Goal: Task Accomplishment & Management: Use online tool/utility

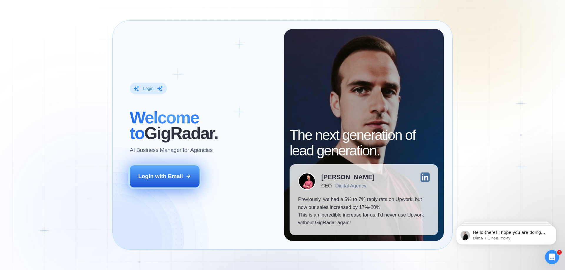
click at [170, 178] on div "Login with Email" at bounding box center [160, 177] width 45 height 8
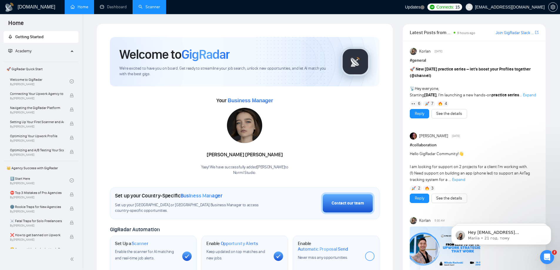
click at [159, 8] on link "Scanner" at bounding box center [150, 6] width 22 height 5
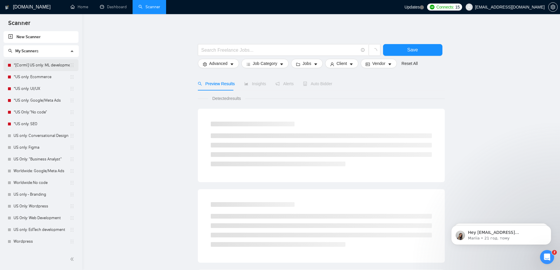
click at [51, 64] on link "*[Corml] US only: ML development" at bounding box center [42, 65] width 56 height 12
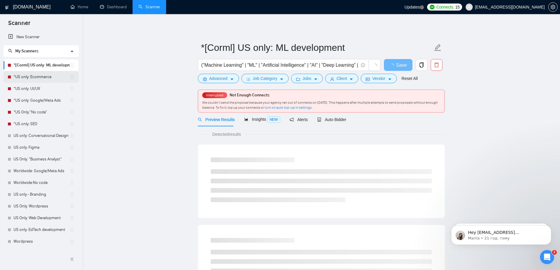
click at [41, 78] on link "*US only: Ecommerce" at bounding box center [42, 77] width 56 height 12
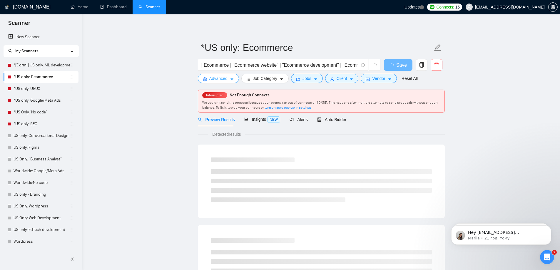
click at [217, 82] on button "Advanced" at bounding box center [218, 78] width 41 height 9
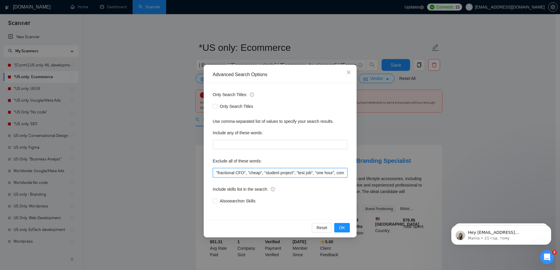
click at [216, 172] on input ""fractional CFO", "cheap", "student project", "test job", "one hour", consultat…" at bounding box center [280, 172] width 135 height 9
paste input "BigCommerce"
type input "BigCommerce, "fractional CFO", "cheap", "student project", "test job", "one hou…"
click at [282, 185] on div "Include skills list in the search:" at bounding box center [280, 191] width 135 height 12
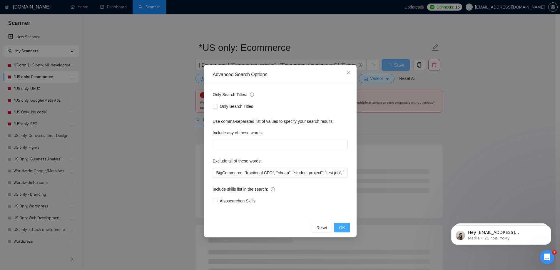
click at [344, 228] on span "OK" at bounding box center [342, 228] width 6 height 6
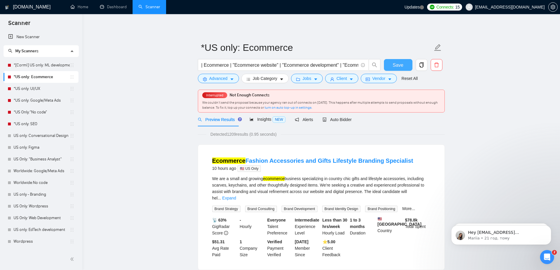
click at [394, 65] on span "Save" at bounding box center [398, 64] width 11 height 7
click at [35, 68] on link "*[Corml] US only: ML development" at bounding box center [42, 65] width 56 height 12
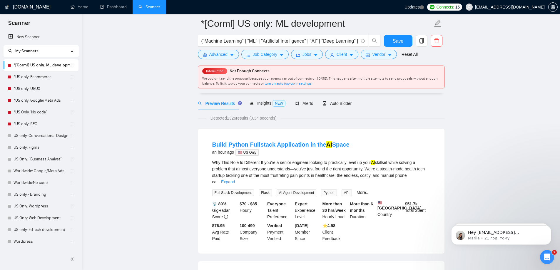
scroll to position [29, 0]
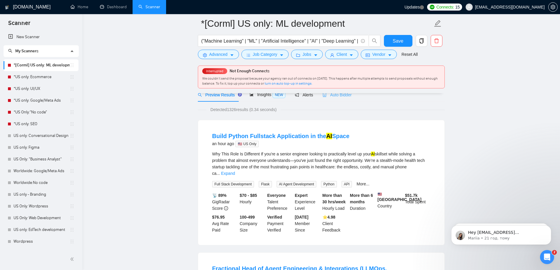
click at [332, 101] on div "Auto Bidder" at bounding box center [337, 95] width 29 height 14
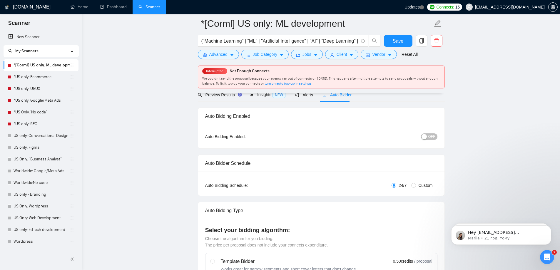
radio input "false"
radio input "true"
checkbox input "true"
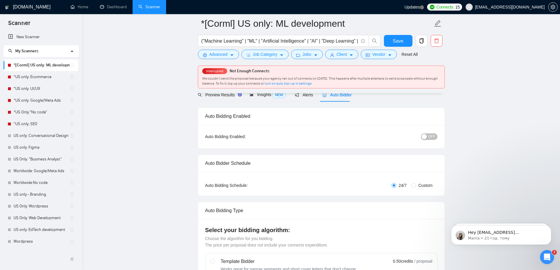
checkbox input "true"
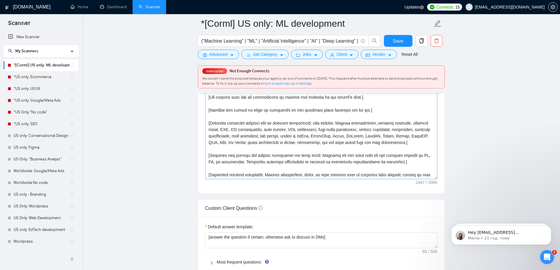
scroll to position [29, 0]
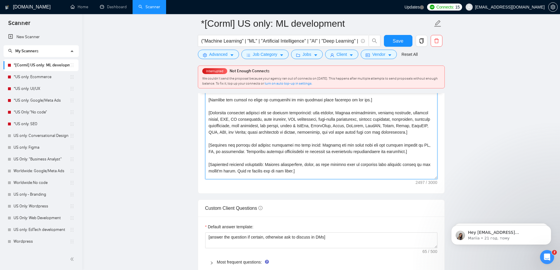
click at [288, 131] on textarea "Cover letter template:" at bounding box center [321, 113] width 232 height 132
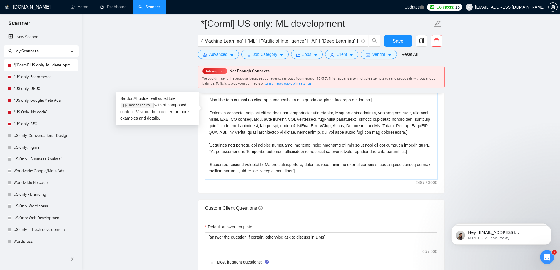
drag, startPoint x: 315, startPoint y: 113, endPoint x: 288, endPoint y: 132, distance: 33.8
click at [288, 132] on textarea "Cover letter template:" at bounding box center [321, 113] width 232 height 132
paste textarea "AI Developer, Python Developer, Data Scientist, Machine Learning, Computer Visi…"
type textarea "[Lorem ips dolor sitame co a elitseddoeiusm tem incididuntut labo: Etdol magnaa…"
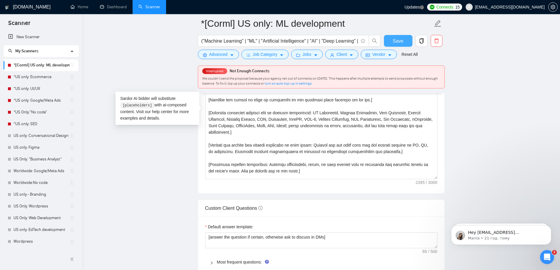
click at [399, 37] on span "Save" at bounding box center [398, 40] width 11 height 7
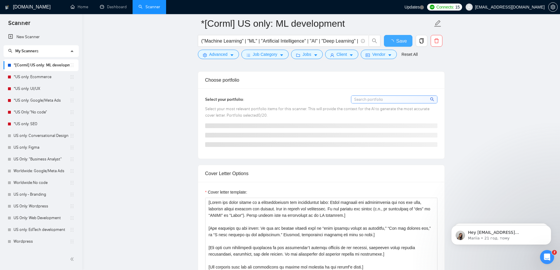
checkbox input "true"
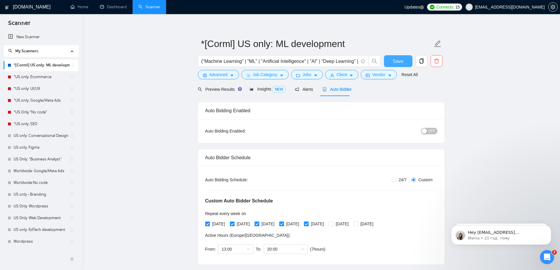
scroll to position [0, 0]
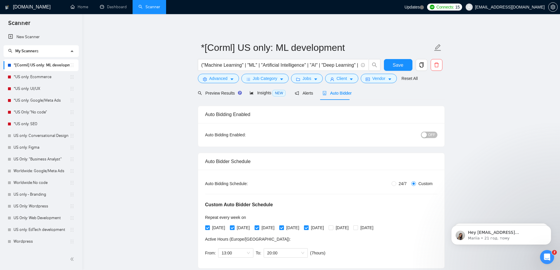
click at [203, 91] on span "Preview Results" at bounding box center [219, 93] width 42 height 5
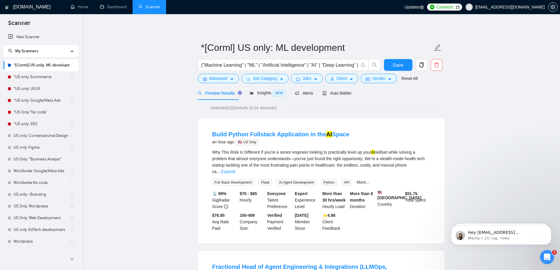
click at [37, 55] on span "My Scanners" at bounding box center [38, 51] width 61 height 12
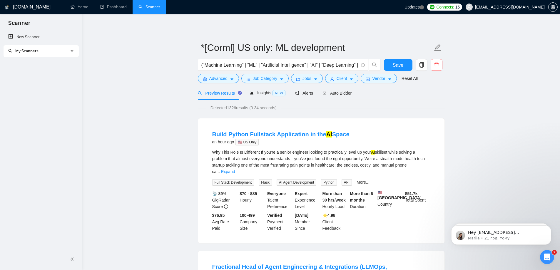
click at [37, 54] on span "My Scanners" at bounding box center [38, 51] width 61 height 12
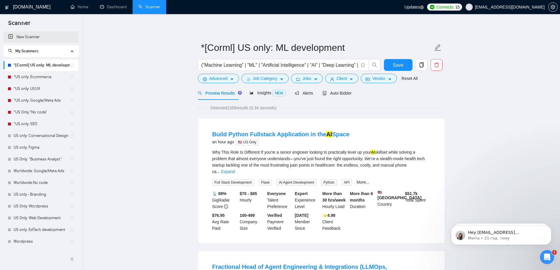
click at [29, 38] on link "New Scanner" at bounding box center [41, 37] width 66 height 12
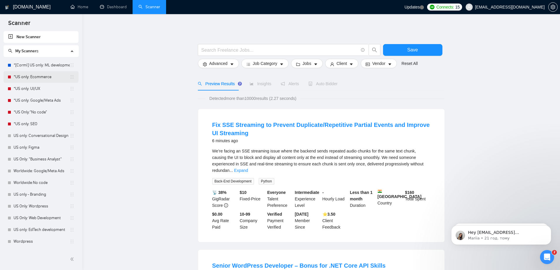
click at [41, 78] on link "*US only: Ecommerce" at bounding box center [42, 77] width 56 height 12
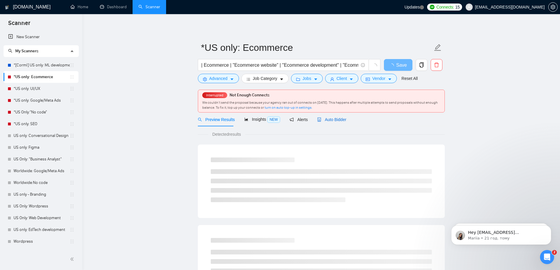
click at [327, 118] on span "Auto Bidder" at bounding box center [331, 119] width 29 height 5
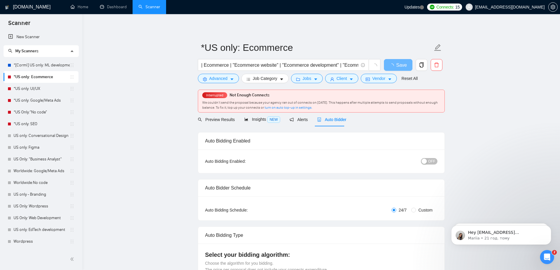
checkbox input "true"
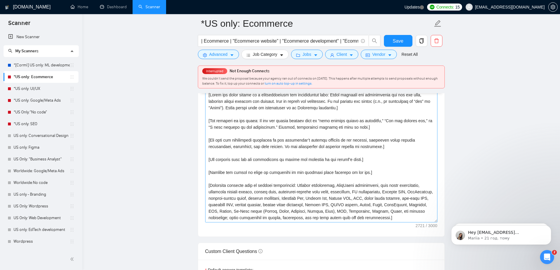
scroll to position [29, 0]
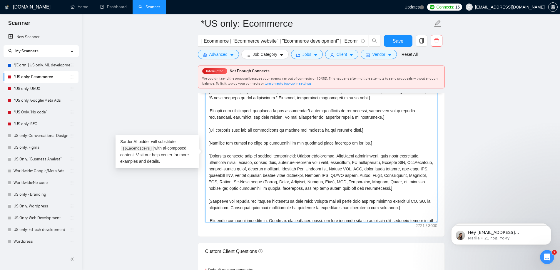
drag, startPoint x: 297, startPoint y: 157, endPoint x: 246, endPoint y: 191, distance: 61.5
click at [246, 191] on textarea "Cover letter template:" at bounding box center [321, 156] width 232 height 132
paste textarea "er, WordPress developer, ecommerce development, website design, custom apps, SE…"
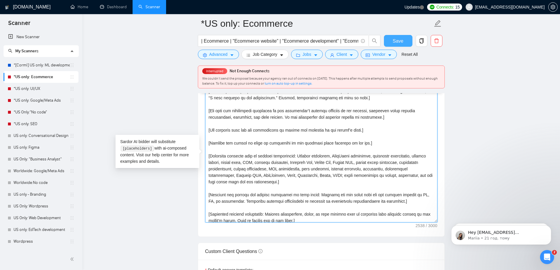
type textarea "[Lorem ips dolor sitame co a elitseddoeiusm tem incididuntut labo: Etdol magnaa…"
click at [397, 42] on span "Save" at bounding box center [398, 40] width 11 height 7
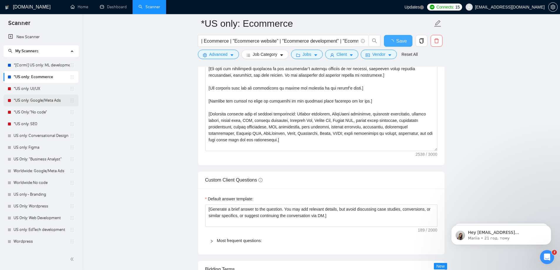
checkbox input "true"
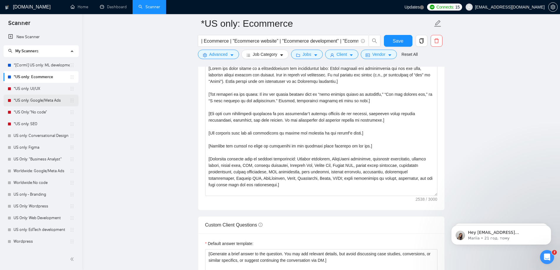
click at [34, 101] on link "*US only: Google/Meta Ads" at bounding box center [42, 101] width 56 height 12
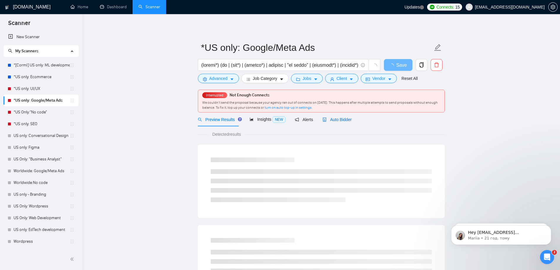
click at [336, 121] on span "Auto Bidder" at bounding box center [337, 119] width 29 height 5
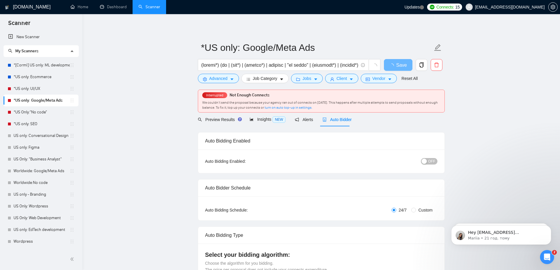
checkbox input "true"
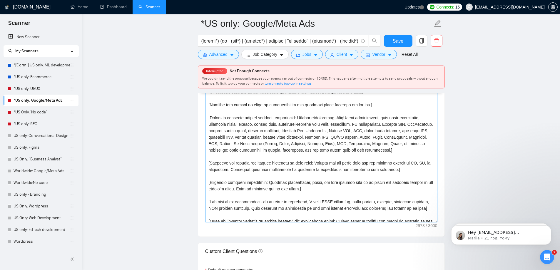
scroll to position [59, 0]
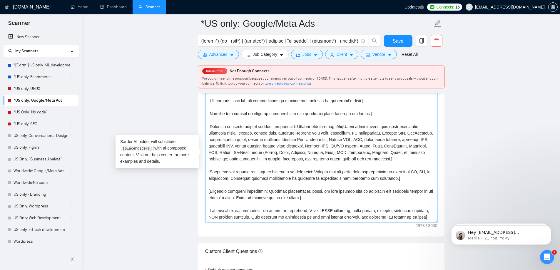
drag, startPoint x: 297, startPoint y: 125, endPoint x: 246, endPoint y: 158, distance: 61.1
click at [246, 158] on textarea "Cover letter template:" at bounding box center [321, 156] width 232 height 132
paste textarea "er, WordPress developer, ecommerce development, website design, custom apps, SE…"
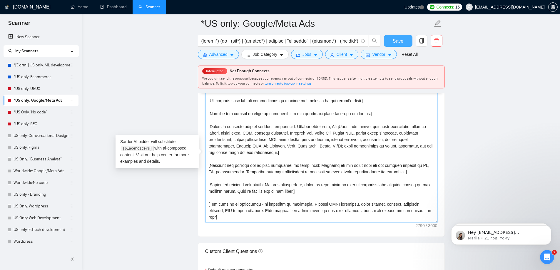
type textarea "[Lorem ips dolor sitame co a elitseddoeiusm tem incididuntut labo: Etdol magnaa…"
click at [395, 41] on span "Save" at bounding box center [398, 40] width 11 height 7
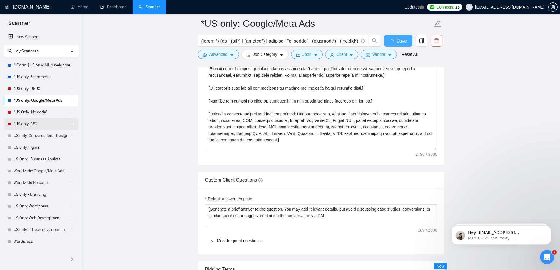
checkbox input "true"
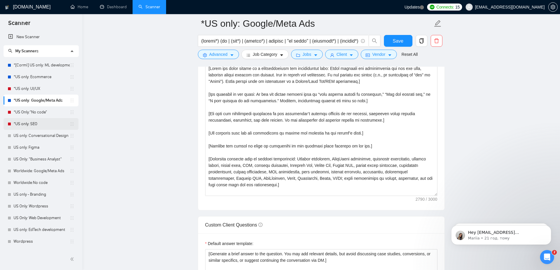
click at [30, 122] on link "*US only: SEO" at bounding box center [42, 124] width 56 height 12
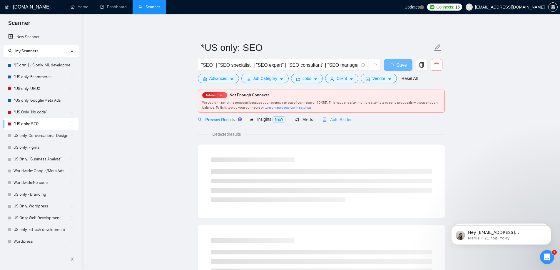
click at [337, 116] on div "Auto Bidder" at bounding box center [337, 120] width 29 height 14
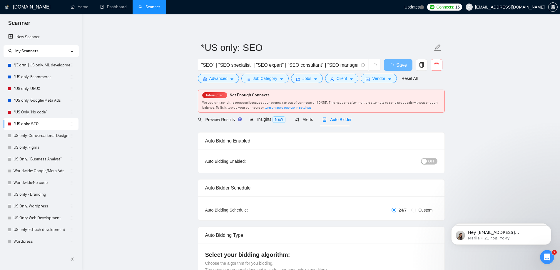
checkbox input "true"
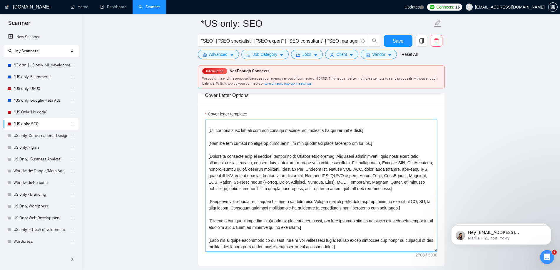
scroll to position [59, 0]
drag, startPoint x: 302, startPoint y: 159, endPoint x: 246, endPoint y: 189, distance: 63.7
click at [246, 189] on textarea "Cover letter template:" at bounding box center [321, 186] width 232 height 132
paste textarea "er, WordPress developer, ecommerce development, website design, custom apps, SE…"
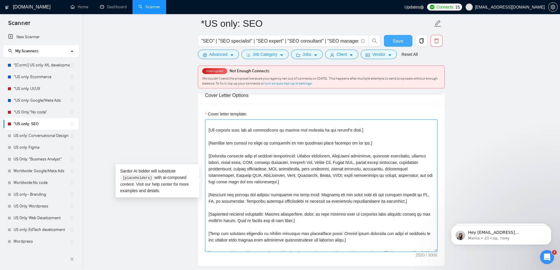
type textarea "[Lorem ips dolor sitame co a elitseddoeiusm tem incididuntut labo: Etdol magnaa…"
click at [399, 39] on span "Save" at bounding box center [398, 40] width 11 height 7
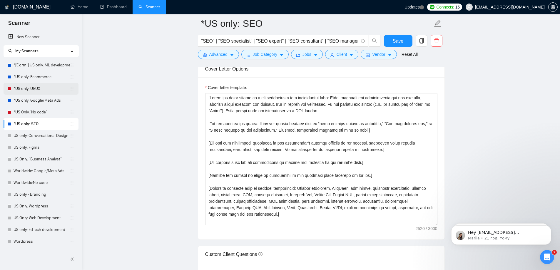
click at [34, 89] on link "*US only: UI/UX" at bounding box center [42, 89] width 56 height 12
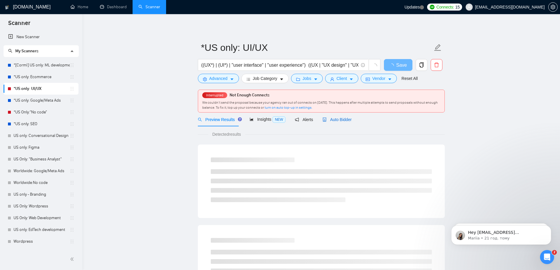
click at [324, 116] on div "Auto Bidder" at bounding box center [337, 119] width 29 height 6
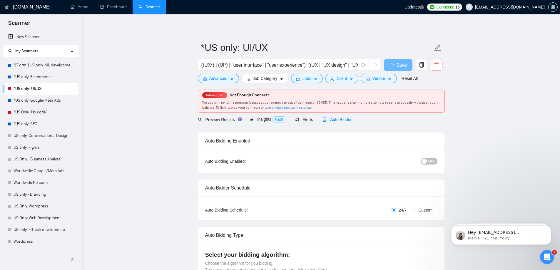
radio input "false"
radio input "true"
checkbox input "true"
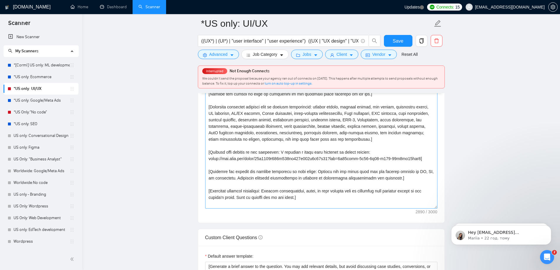
scroll to position [38, 0]
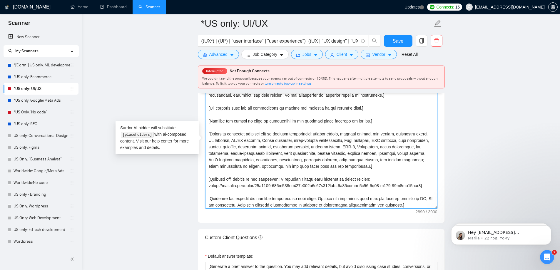
drag, startPoint x: 315, startPoint y: 135, endPoint x: 248, endPoint y: 166, distance: 74.4
click at [248, 166] on textarea "Cover letter template:" at bounding box center [321, 142] width 232 height 132
paste textarea "Graphic designer, product designer, web designer, UX designer, UI/UX design, Fi…"
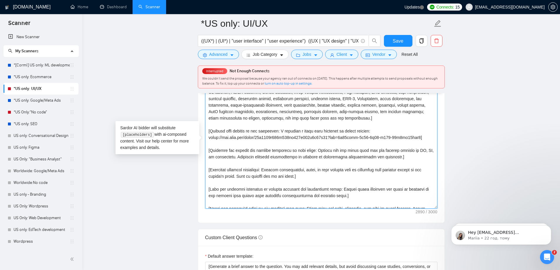
scroll to position [28, 0]
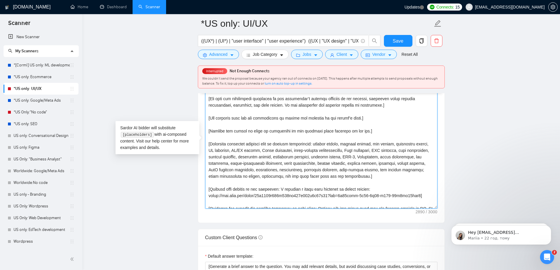
click at [245, 169] on textarea "Cover letter template:" at bounding box center [321, 142] width 232 height 132
click at [283, 175] on textarea "Cover letter template:" at bounding box center [321, 142] width 232 height 132
drag, startPoint x: 315, startPoint y: 144, endPoint x: 406, endPoint y: 170, distance: 94.8
click at [406, 170] on textarea "Cover letter template:" at bounding box center [321, 142] width 232 height 132
paste textarea "Graphic designer, product designer, web designer, UX designer, UI/UX design, Fi…"
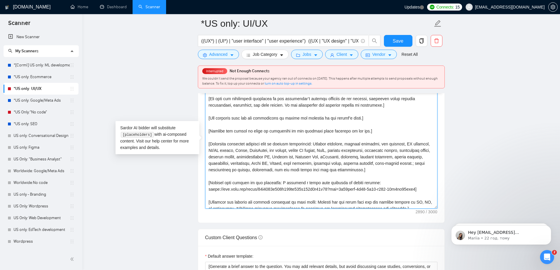
scroll to position [21, 0]
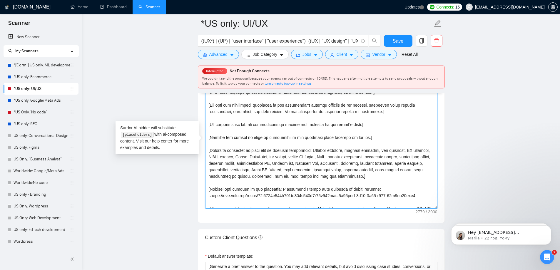
click at [388, 177] on textarea "Cover letter template:" at bounding box center [321, 142] width 232 height 132
type textarea "[Lorem ips dolor sitame co a elitseddoeiusm tem incididuntut labo: Etdol magnaa…"
click at [396, 39] on span "Save" at bounding box center [398, 40] width 11 height 7
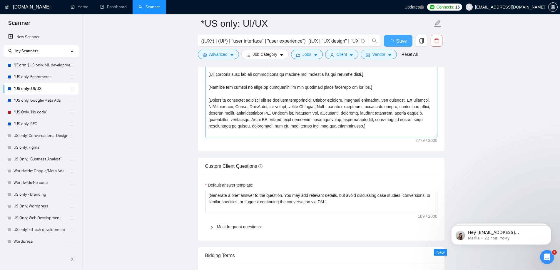
checkbox input "true"
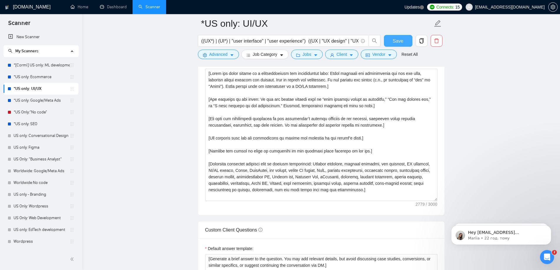
scroll to position [735, 0]
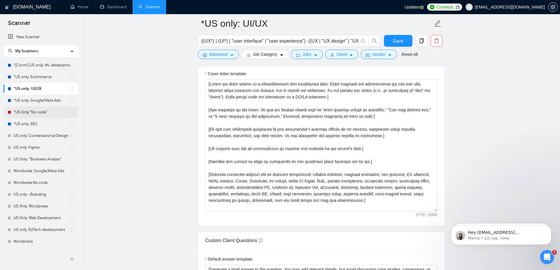
click at [44, 114] on link "*US Only:"No code"" at bounding box center [42, 112] width 56 height 12
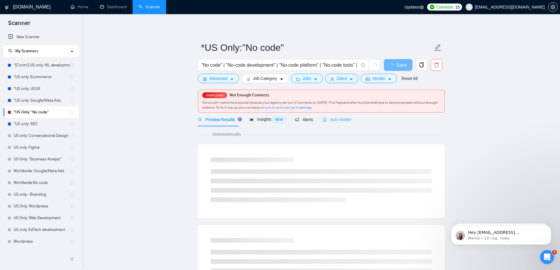
click at [337, 116] on div "Auto Bidder" at bounding box center [337, 120] width 29 height 14
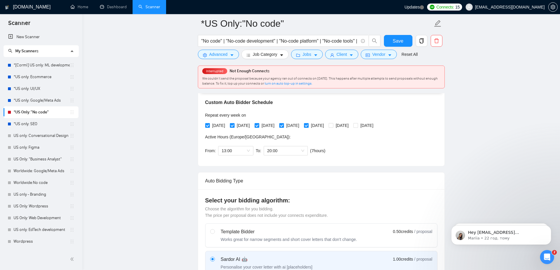
scroll to position [147, 0]
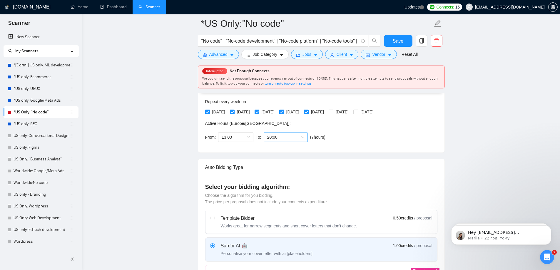
click at [301, 136] on span "20:00" at bounding box center [285, 137] width 37 height 9
click at [282, 205] on div "22:00" at bounding box center [284, 207] width 37 height 6
click at [398, 43] on span "Save" at bounding box center [398, 40] width 11 height 7
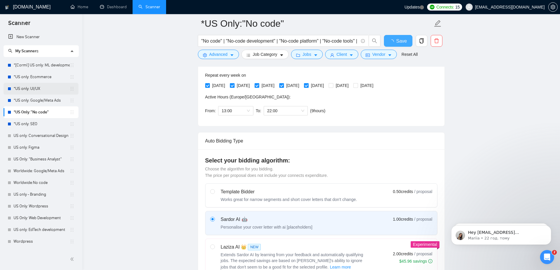
checkbox input "true"
click at [28, 90] on link "*US only: UI/UX" at bounding box center [42, 89] width 56 height 12
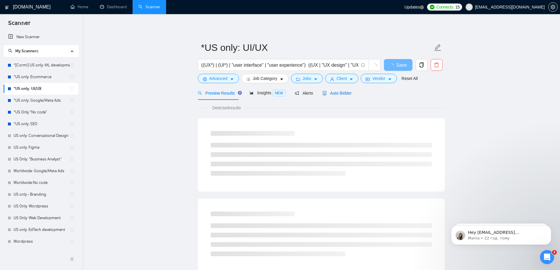
click at [328, 96] on span "Auto Bidder" at bounding box center [337, 93] width 29 height 5
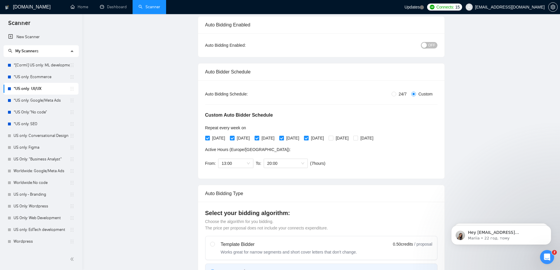
scroll to position [147, 0]
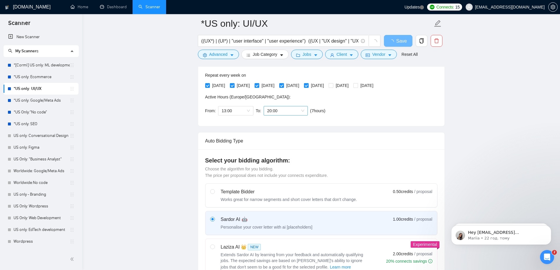
click at [295, 111] on span "20:00" at bounding box center [285, 110] width 37 height 9
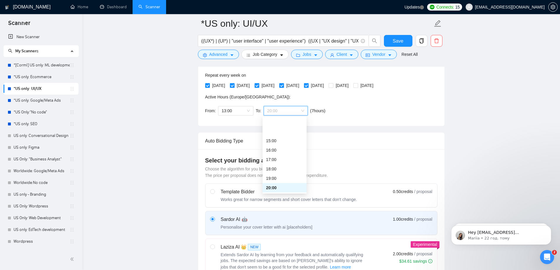
scroll to position [148, 0]
click at [282, 181] on div "22:00" at bounding box center [284, 181] width 37 height 6
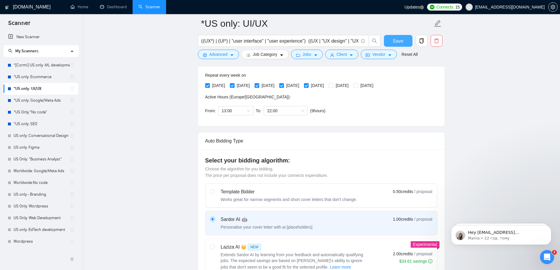
click at [395, 41] on span "Save" at bounding box center [398, 40] width 11 height 7
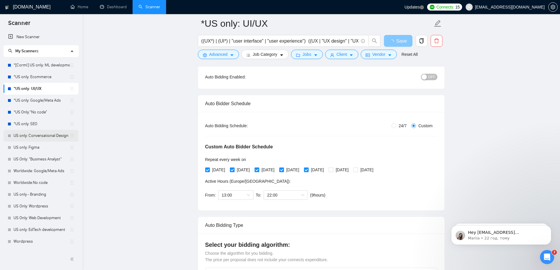
scroll to position [0, 0]
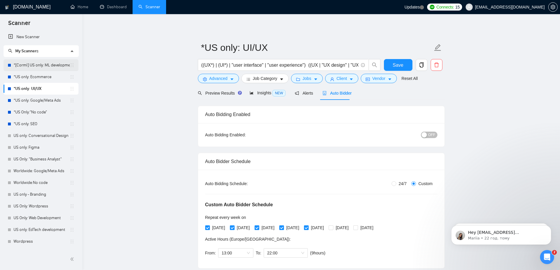
click at [43, 68] on link "*[Corml] US only: ML development" at bounding box center [42, 65] width 56 height 12
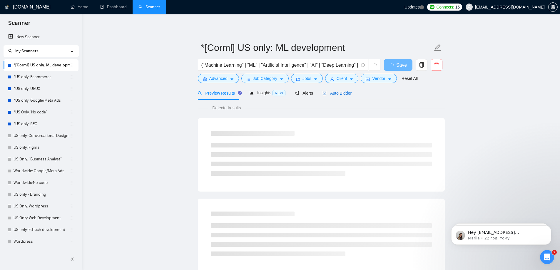
click at [337, 94] on span "Auto Bidder" at bounding box center [337, 93] width 29 height 5
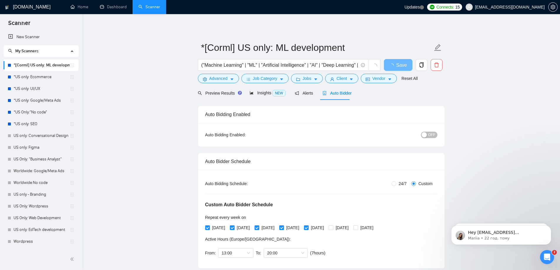
click at [424, 134] on div "button" at bounding box center [424, 134] width 5 height 5
click at [397, 66] on span "Save" at bounding box center [398, 64] width 11 height 7
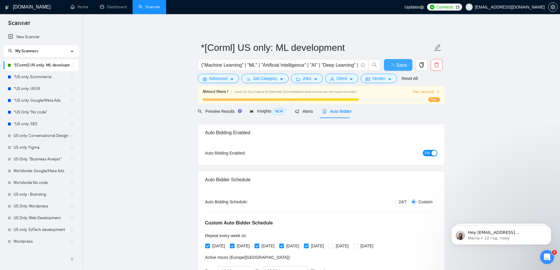
checkbox input "true"
click at [40, 78] on link "*US only: Ecommerce" at bounding box center [42, 77] width 56 height 12
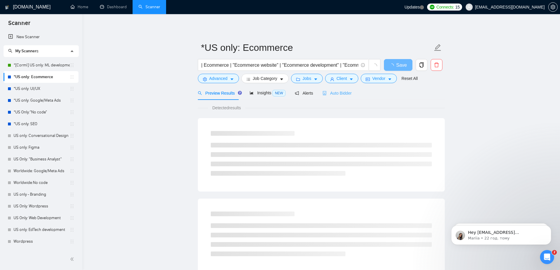
click at [336, 89] on div "Auto Bidder" at bounding box center [337, 93] width 29 height 14
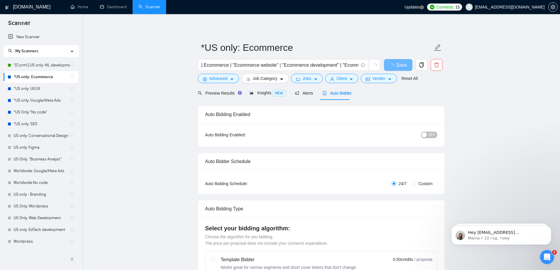
checkbox input "true"
click at [427, 134] on div "button" at bounding box center [424, 134] width 5 height 5
click at [398, 65] on span "Save" at bounding box center [398, 64] width 11 height 7
checkbox input "true"
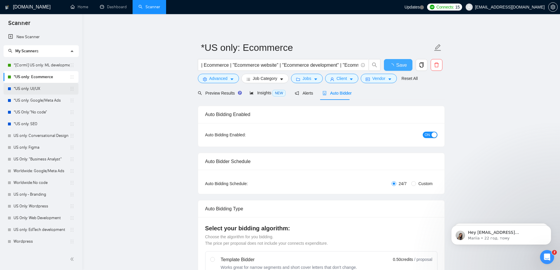
checkbox input "true"
click at [33, 91] on link "*US only: UI/UX" at bounding box center [42, 89] width 56 height 12
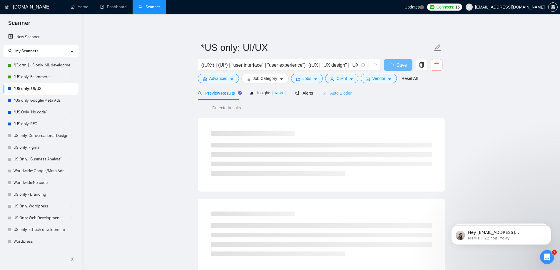
click at [329, 97] on div "Auto Bidder" at bounding box center [337, 93] width 29 height 14
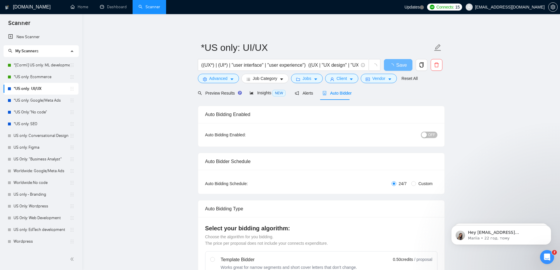
radio input "false"
radio input "true"
checkbox input "true"
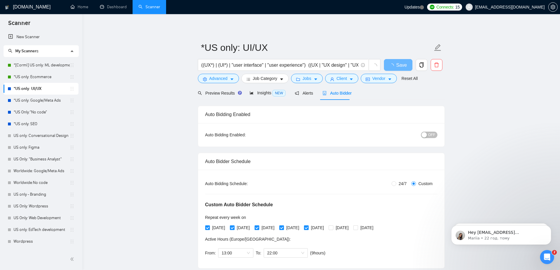
click at [432, 132] on span "OFF" at bounding box center [432, 135] width 7 height 6
click at [397, 66] on span "Save" at bounding box center [398, 64] width 11 height 7
checkbox input "true"
click at [37, 101] on link "*US only: Google/Meta Ads" at bounding box center [42, 101] width 56 height 12
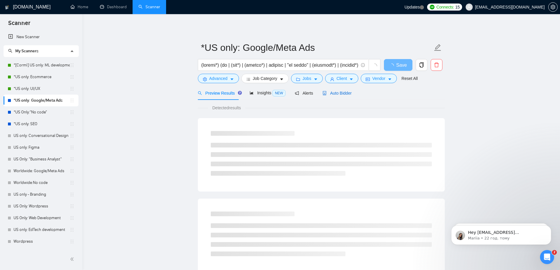
click at [341, 91] on span "Auto Bidder" at bounding box center [337, 93] width 29 height 5
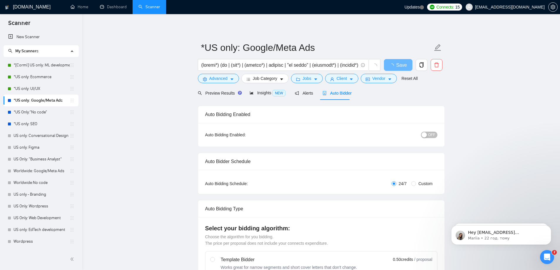
click at [428, 135] on button "OFF" at bounding box center [429, 135] width 16 height 6
click at [400, 66] on span "Save" at bounding box center [398, 64] width 11 height 7
checkbox input "true"
click at [31, 112] on link "*US Only:"No code"" at bounding box center [42, 112] width 56 height 12
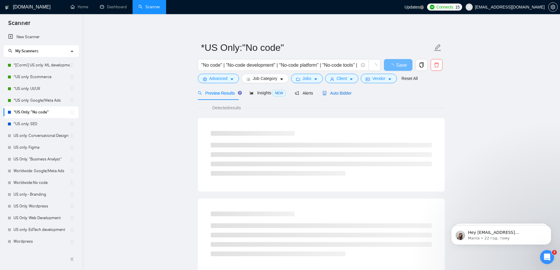
click at [330, 93] on span "Auto Bidder" at bounding box center [337, 93] width 29 height 5
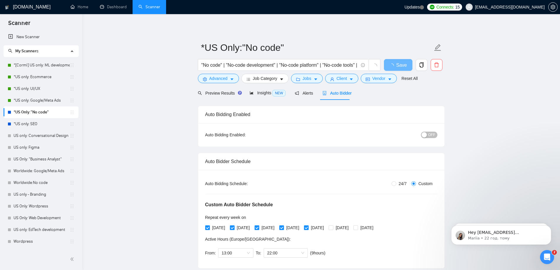
click at [427, 134] on div "button" at bounding box center [424, 134] width 5 height 5
drag, startPoint x: 31, startPoint y: 121, endPoint x: 333, endPoint y: 26, distance: 317.1
click at [31, 121] on link "*US only: SEO" at bounding box center [42, 124] width 56 height 12
click at [397, 68] on span "Save" at bounding box center [398, 64] width 11 height 7
checkbox input "true"
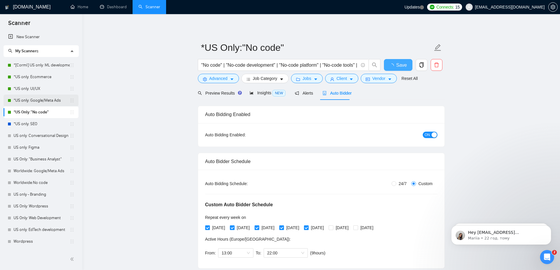
checkbox input "true"
click at [32, 125] on link "*US only: SEO" at bounding box center [42, 124] width 56 height 12
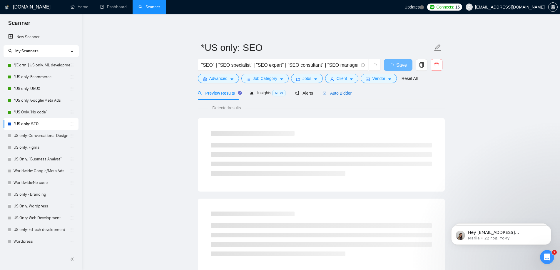
click at [338, 95] on span "Auto Bidder" at bounding box center [337, 93] width 29 height 5
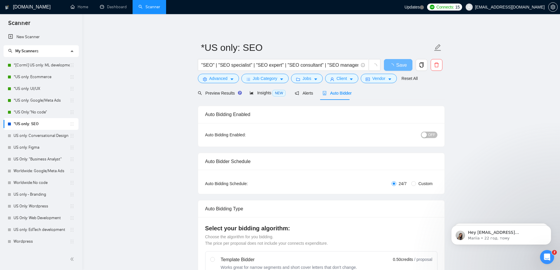
checkbox input "true"
click at [429, 136] on button "OFF" at bounding box center [429, 135] width 16 height 6
click at [389, 64] on button "Save" at bounding box center [398, 65] width 29 height 12
checkbox input "true"
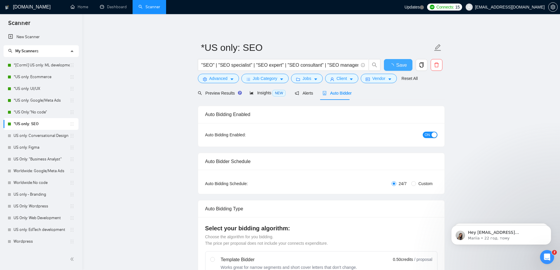
checkbox input "true"
click at [35, 114] on link "*US Only:"No code"" at bounding box center [42, 112] width 56 height 12
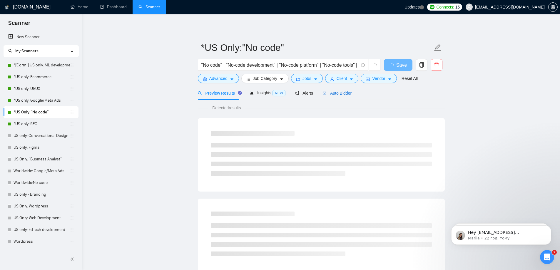
click at [332, 94] on span "Auto Bidder" at bounding box center [337, 93] width 29 height 5
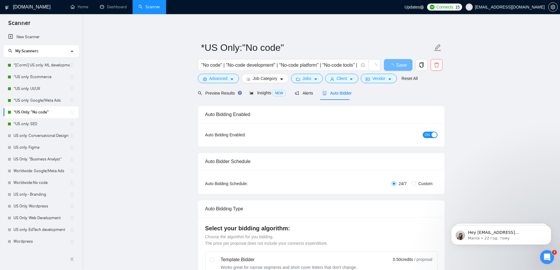
radio input "false"
radio input "true"
checkbox input "true"
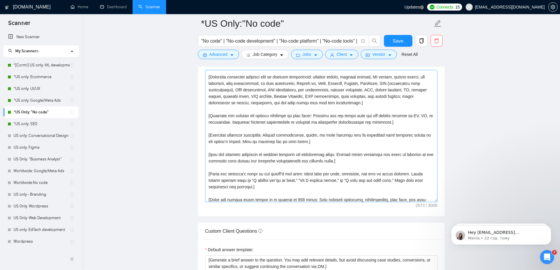
scroll to position [59, 0]
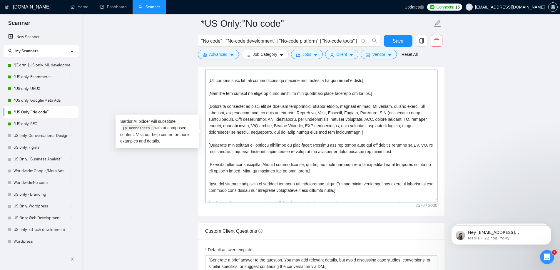
drag, startPoint x: 315, startPoint y: 106, endPoint x: 417, endPoint y: 126, distance: 104.3
click at [417, 126] on textarea "Cover letter template:" at bounding box center [321, 136] width 232 height 132
paste textarea "Graphic designer, UI/UX designer, no-code developer, Bubble, Flutter, Airtable,…"
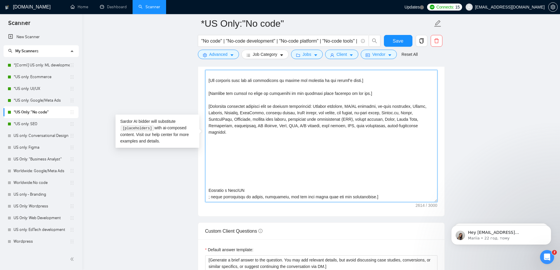
drag, startPoint x: 221, startPoint y: 190, endPoint x: 202, endPoint y: 190, distance: 18.8
click at [202, 190] on div "Cover letter template:" at bounding box center [321, 135] width 247 height 162
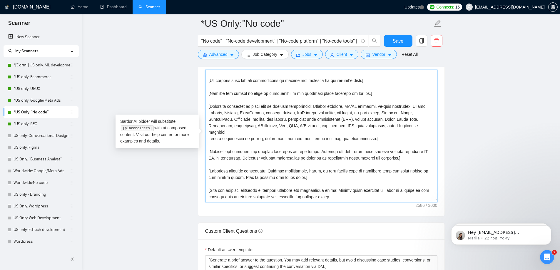
click at [209, 139] on textarea "Cover letter template:" at bounding box center [321, 136] width 232 height 132
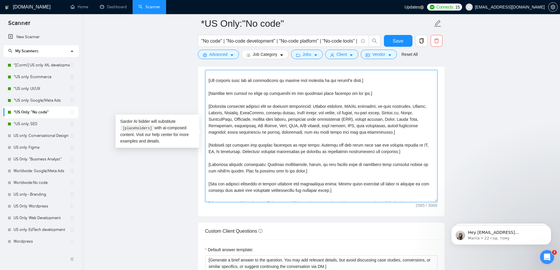
click at [395, 131] on textarea "Cover letter template:" at bounding box center [321, 136] width 232 height 132
type textarea "[Lorem ips dolor sitame co a elitseddoeiusm tem incididuntut labo: Etdol magnaa…"
click at [392, 42] on button "Save" at bounding box center [398, 41] width 29 height 12
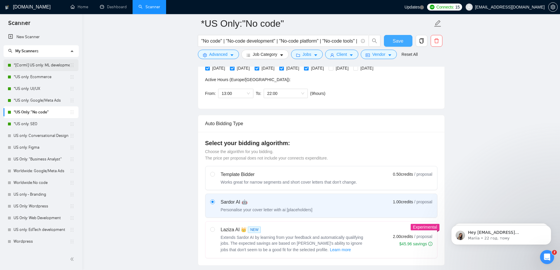
scroll to position [147, 0]
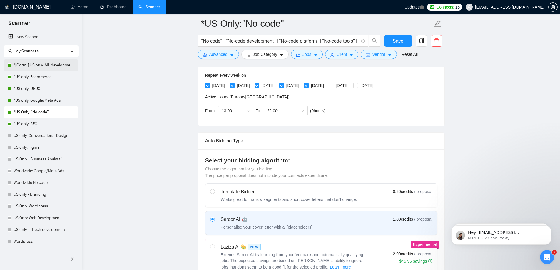
click at [33, 69] on link "*[Corml] US only: ML development" at bounding box center [42, 65] width 56 height 12
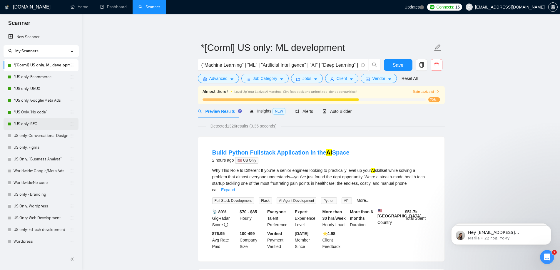
click at [34, 119] on link "*US only: SEO" at bounding box center [42, 124] width 56 height 12
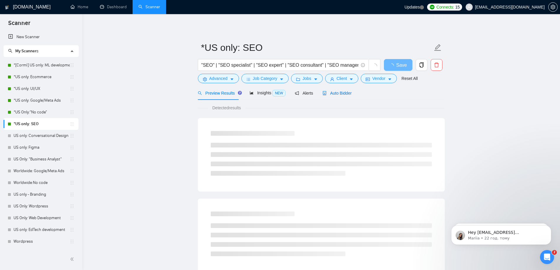
click at [329, 95] on span "Auto Bidder" at bounding box center [337, 93] width 29 height 5
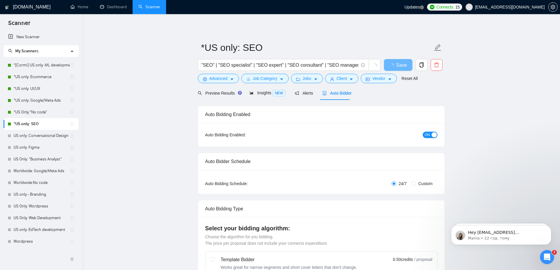
checkbox input "true"
drag, startPoint x: 559, startPoint y: 258, endPoint x: 4, endPoint y: 2, distance: 610.8
click at [548, 256] on icon "Відкрити програму для спілкування Intercom" at bounding box center [548, 258] width 10 height 10
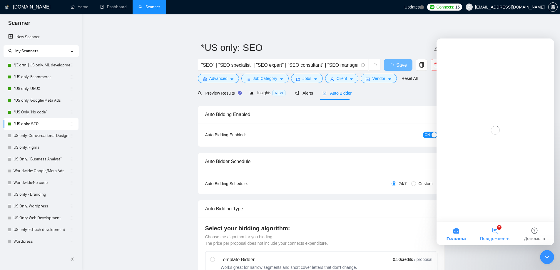
click at [489, 229] on button "2 Повідомлення" at bounding box center [495, 234] width 39 height 24
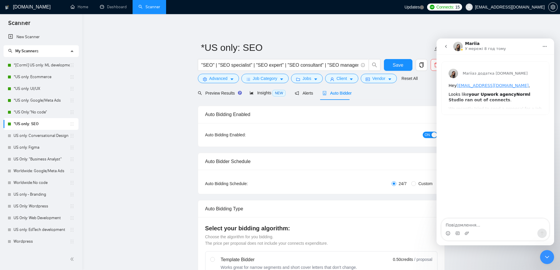
click at [446, 45] on icon "go back" at bounding box center [446, 46] width 5 height 5
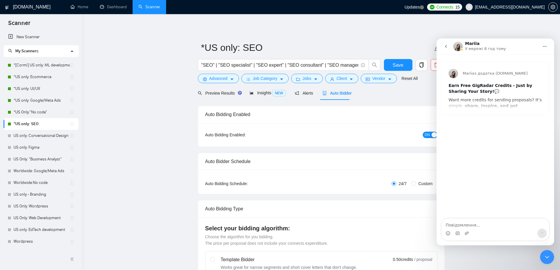
click at [446, 48] on icon "go back" at bounding box center [446, 46] width 5 height 5
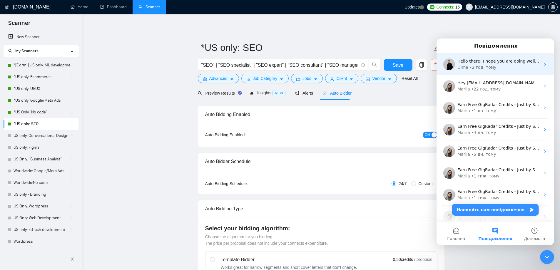
click at [473, 71] on div "Hello there! I hope you are doing well. The mentioned issue was fixed ✅ Also, I…" at bounding box center [496, 65] width 118 height 22
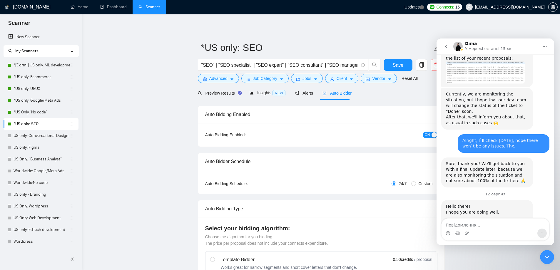
scroll to position [670, 0]
drag, startPoint x: 457, startPoint y: 174, endPoint x: 521, endPoint y: 200, distance: 69.4
click at [521, 203] on div "Hello there! I hope you are doing well. The mentioned issue was fixed ✅ Also, I…" at bounding box center [487, 229] width 82 height 52
click at [483, 224] on div "Also, I've extended your subscription for 4 days - I hope that would be a decen…" at bounding box center [487, 232] width 82 height 17
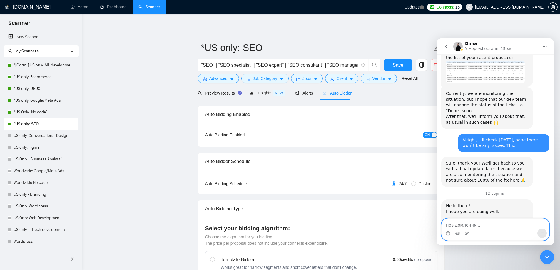
click at [476, 228] on textarea "Повідомлення..." at bounding box center [496, 224] width 108 height 10
click at [447, 225] on textarea "Thanks for the update" at bounding box center [496, 224] width 108 height 10
click at [504, 223] on textarea "Hey! Thanks for the update" at bounding box center [496, 224] width 108 height 10
drag, startPoint x: 491, startPoint y: 174, endPoint x: 454, endPoint y: 182, distance: 37.9
click at [454, 224] on div "Also, I've extended your subscription for 4 days - I hope that would be a decen…" at bounding box center [487, 232] width 82 height 17
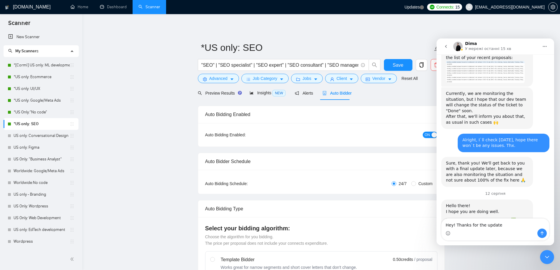
copy div "subscription for 4 days"
click at [499, 225] on textarea "Hey! Thanks for the update" at bounding box center [496, 224] width 108 height 10
paste textarea "subscription for 4 days"
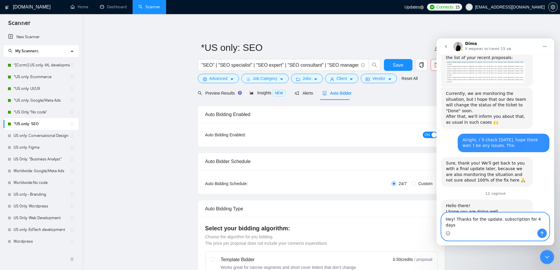
click at [497, 227] on textarea "Hey! Thanks for the update. subscription for 4 days" at bounding box center [496, 221] width 108 height 16
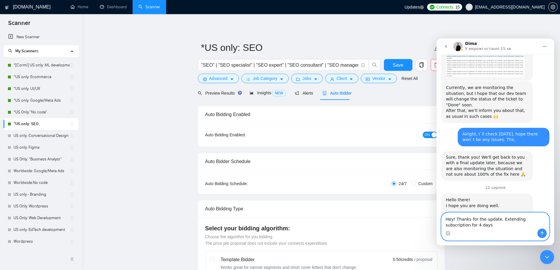
click at [506, 221] on textarea "Hey! Thanks for the update. Extending subscription for 4 days" at bounding box center [496, 221] width 108 height 16
click at [464, 227] on textarea "Hey! Thanks for the update. Extending subscription for 4 days" at bounding box center [496, 221] width 108 height 16
click at [503, 222] on textarea "Hey! Thanks for the update. Extending subscription for 4 days is great, thanks …" at bounding box center [496, 218] width 108 height 22
click at [471, 226] on textarea "Hey! Thanks for the update. Extending subscription for 4 days is great, thanks …" at bounding box center [496, 218] width 108 height 22
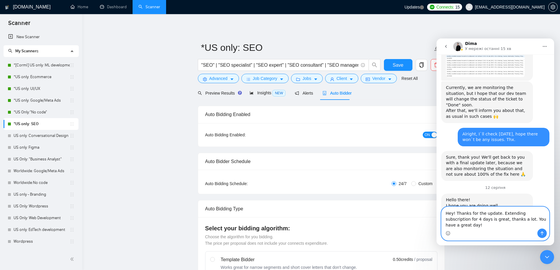
click at [477, 226] on textarea "Hey! Thanks for the update. Extending subscription for 4 days is great, thanks …" at bounding box center [496, 218] width 108 height 22
click at [494, 225] on textarea "Hey! Thanks for the update. Extending subscription for 4 days is great, thanks …" at bounding box center [496, 218] width 108 height 22
click at [540, 223] on textarea "Hey! Thanks for the update. Extending subscription for 4 days is great, thanks …" at bounding box center [496, 218] width 108 height 22
type textarea "Hey! Thanks for the update. Extending subscription for 4 days is great, thanks …"
click at [543, 232] on icon "Надіслати повідомлення…" at bounding box center [542, 233] width 5 height 5
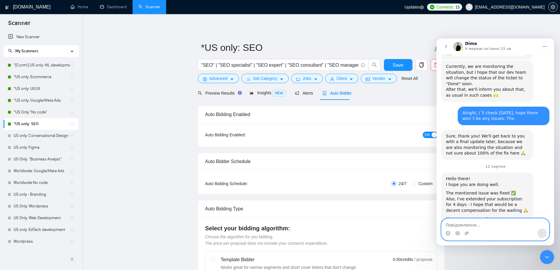
scroll to position [699, 0]
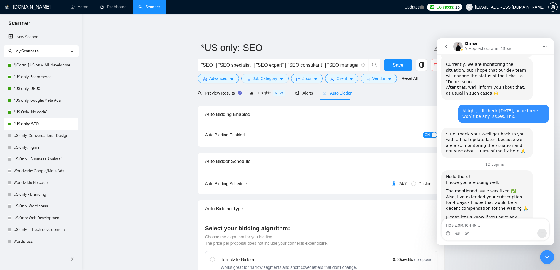
drag, startPoint x: 547, startPoint y: 258, endPoint x: 1078, endPoint y: 506, distance: 586.0
click at [547, 258] on icon "Закрити програму для спілкування Intercom" at bounding box center [547, 257] width 7 height 7
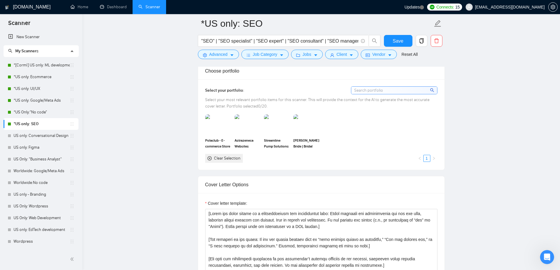
scroll to position [529, 0]
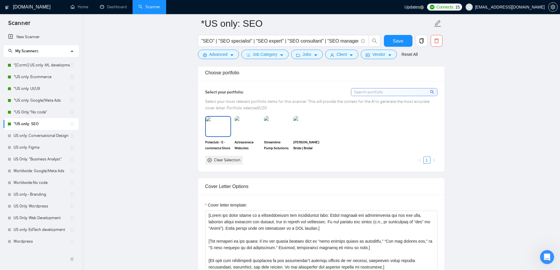
click at [222, 132] on img at bounding box center [218, 126] width 25 height 19
click at [242, 130] on img at bounding box center [247, 126] width 25 height 19
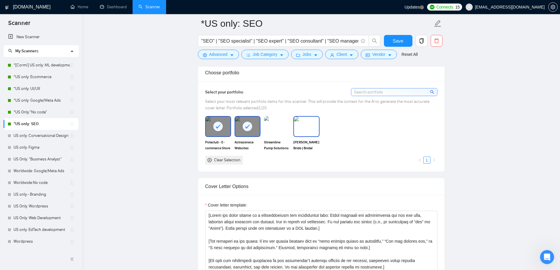
click at [309, 128] on img at bounding box center [306, 126] width 25 height 19
click at [226, 158] on div "Clear Selection" at bounding box center [227, 160] width 26 height 6
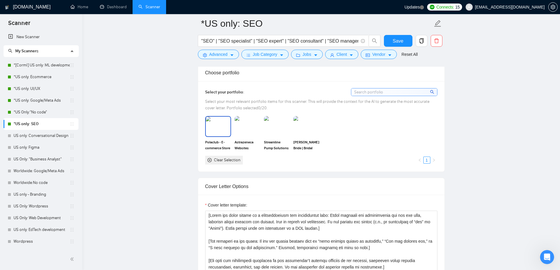
click at [216, 117] on img at bounding box center [218, 126] width 25 height 19
click at [248, 123] on img at bounding box center [247, 126] width 25 height 19
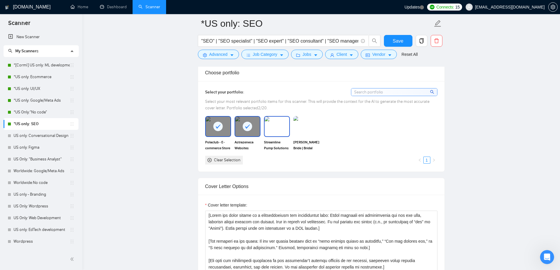
drag, startPoint x: 284, startPoint y: 126, endPoint x: 305, endPoint y: 126, distance: 20.9
click at [284, 126] on img at bounding box center [277, 126] width 25 height 19
click at [305, 126] on img at bounding box center [306, 126] width 25 height 19
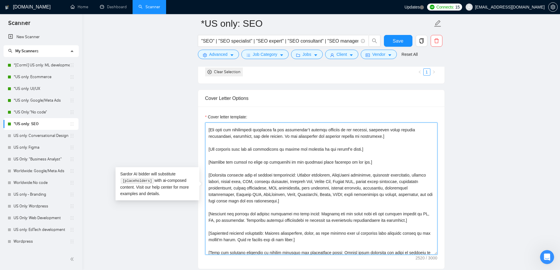
scroll to position [129, 0]
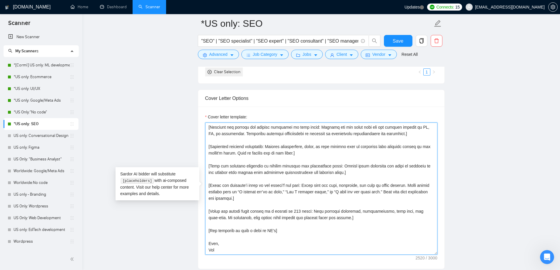
drag, startPoint x: 209, startPoint y: 126, endPoint x: 277, endPoint y: 253, distance: 144.0
click at [277, 254] on textarea "Cover letter template:" at bounding box center [321, 189] width 232 height 132
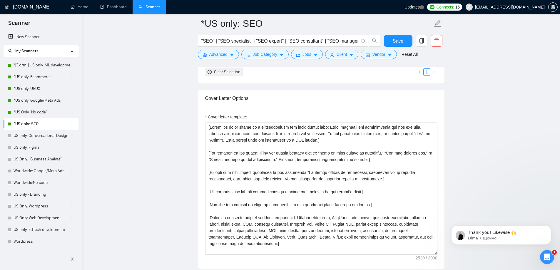
scroll to position [722, 0]
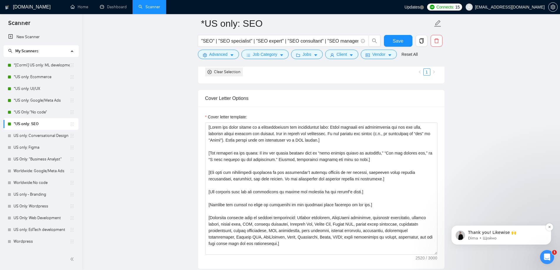
click at [497, 238] on p "Dima • Щойно" at bounding box center [506, 238] width 76 height 5
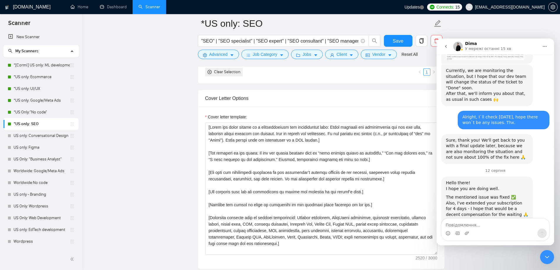
scroll to position [732, 0]
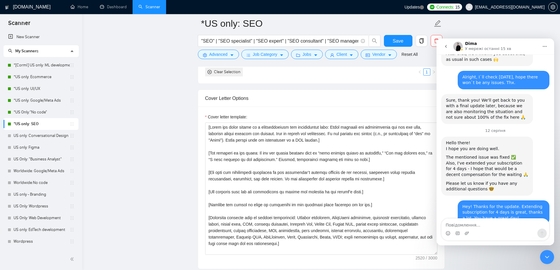
click at [547, 257] on icon "Закрити програму для спілкування Intercom" at bounding box center [547, 257] width 7 height 7
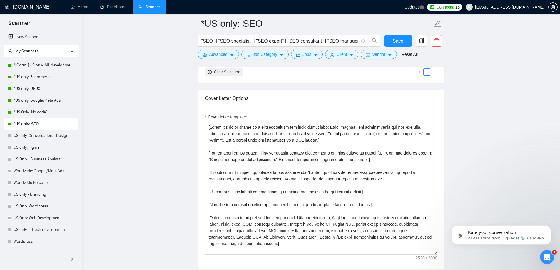
scroll to position [735, 0]
click at [502, 237] on p "AI Assistant from GigRadar 📡 • Щойно" at bounding box center [506, 238] width 76 height 5
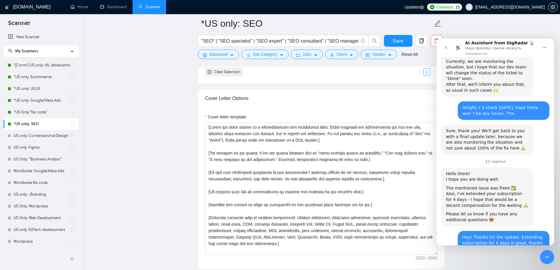
scroll to position [744, 0]
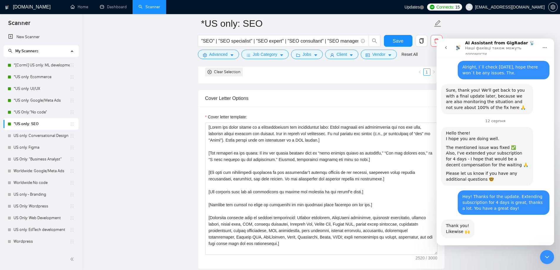
click at [510, 269] on span "Чудово" at bounding box center [510, 274] width 11 height 11
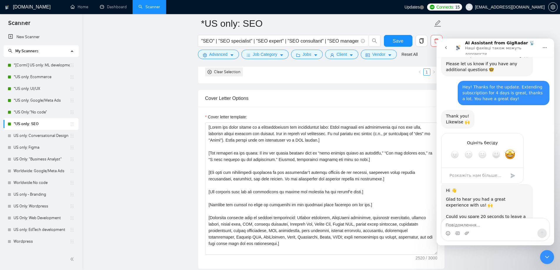
scroll to position [873, 0]
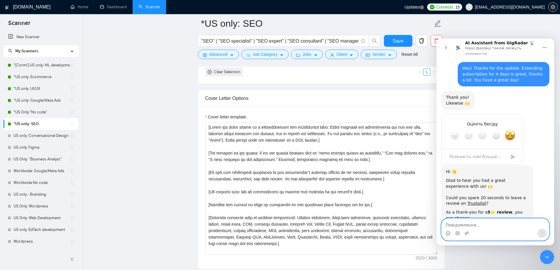
drag, startPoint x: 447, startPoint y: 158, endPoint x: 477, endPoint y: 159, distance: 30.3
click at [477, 210] on div "As a thank-you for a 5⭐️ review , you can choose:" at bounding box center [487, 215] width 82 height 11
drag, startPoint x: 447, startPoint y: 160, endPoint x: 503, endPoint y: 200, distance: 68.7
click at [503, 200] on div "Hi 👋 Glad to hear you had a great experience with us! 🙌 ​ Could you spare 20 se…" at bounding box center [487, 213] width 82 height 88
click at [472, 239] on div "Message Support to claim! 💬 ​ ​ GigRadar Team 🚀" at bounding box center [487, 247] width 82 height 17
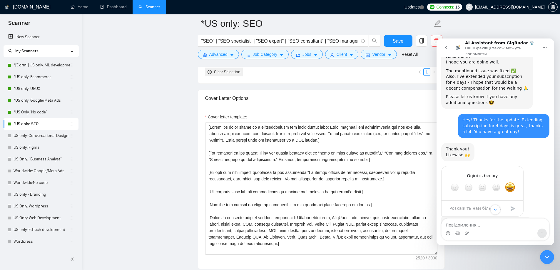
scroll to position [814, 0]
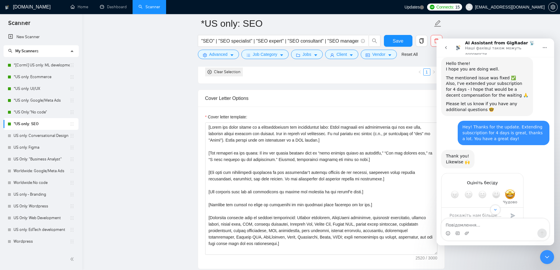
click at [509, 189] on span "Чудово" at bounding box center [510, 194] width 11 height 11
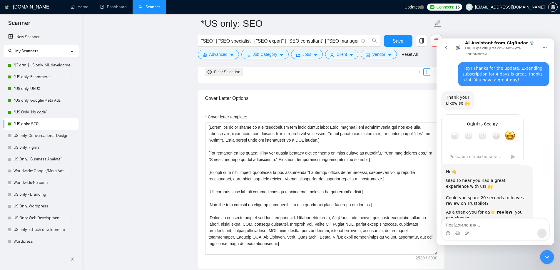
click at [466, 151] on textarea "Розкажіть нам більше…" at bounding box center [476, 157] width 61 height 13
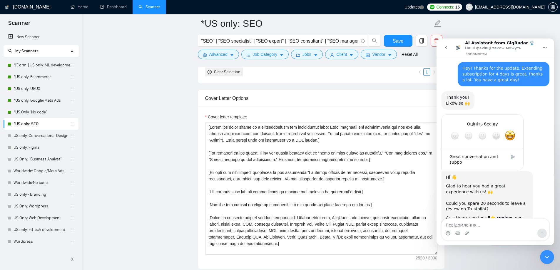
scroll to position [878, 0]
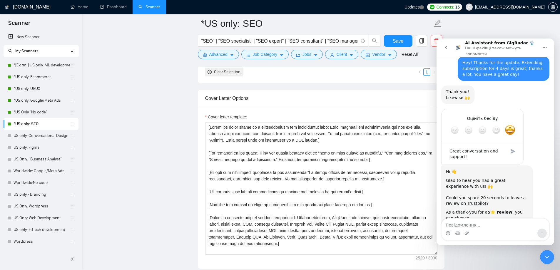
type textarea "Great conversation and support!"
click at [511, 146] on div "Надіслати" at bounding box center [513, 152] width 12 height 12
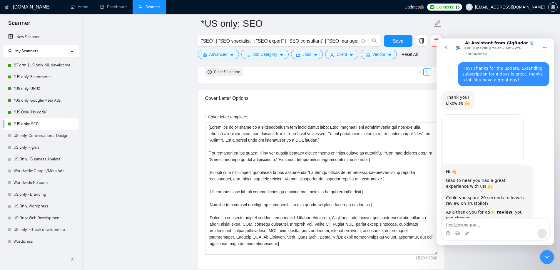
scroll to position [865, 0]
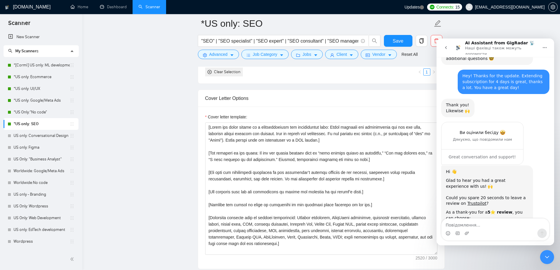
click at [546, 262] on div "Закрити програму для спілкування Intercom" at bounding box center [547, 257] width 14 height 14
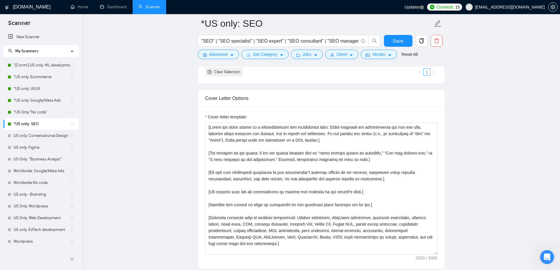
scroll to position [647, 0]
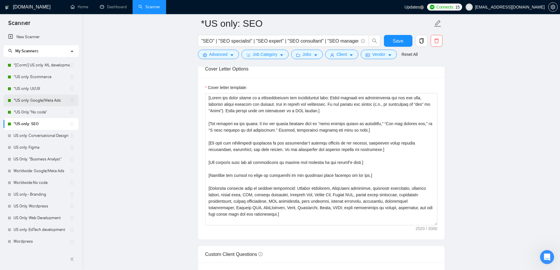
click at [41, 101] on link "*US only: Google/Meta Ads" at bounding box center [42, 101] width 56 height 12
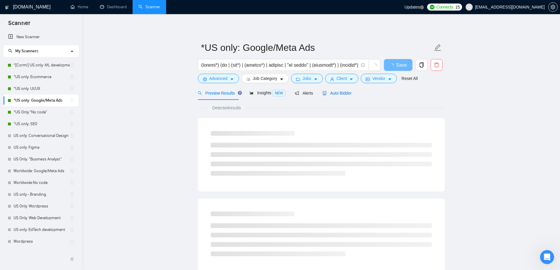
click at [337, 96] on span "Auto Bidder" at bounding box center [337, 93] width 29 height 5
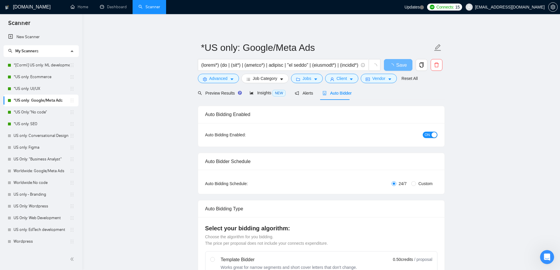
checkbox input "true"
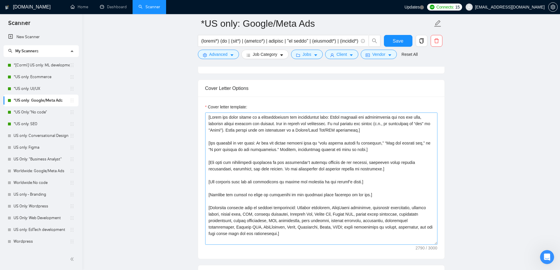
scroll to position [618, 0]
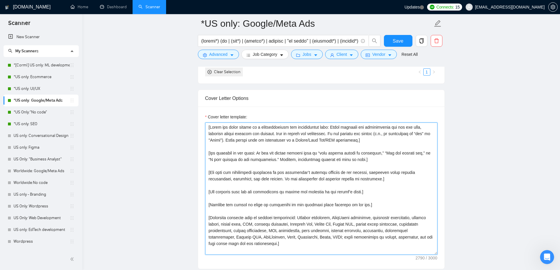
click at [209, 127] on textarea "Cover letter template:" at bounding box center [321, 189] width 232 height 132
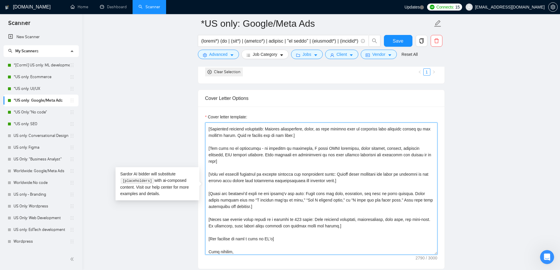
scroll to position [149, 0]
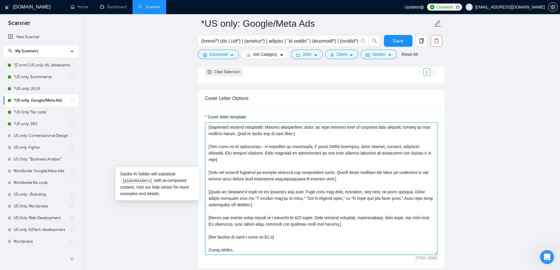
drag, startPoint x: 209, startPoint y: 127, endPoint x: 299, endPoint y: 250, distance: 153.0
click at [299, 250] on textarea "Cover letter template:" at bounding box center [321, 189] width 232 height 132
click at [224, 250] on textarea "Cover letter template:" at bounding box center [321, 189] width 232 height 132
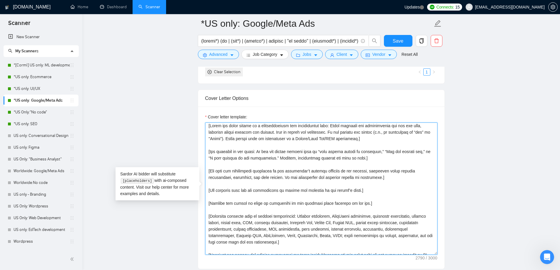
scroll to position [0, 0]
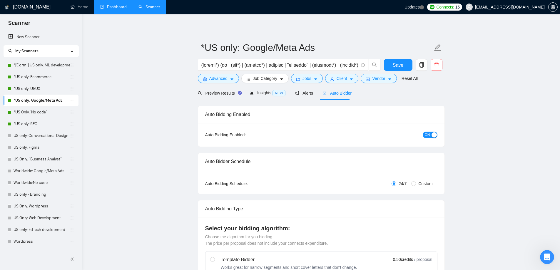
click at [106, 7] on link "Dashboard" at bounding box center [113, 6] width 27 height 5
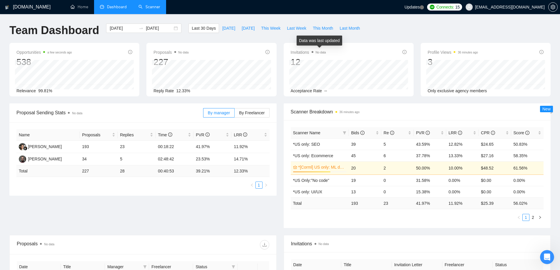
click at [314, 51] on span "No data" at bounding box center [319, 52] width 14 height 7
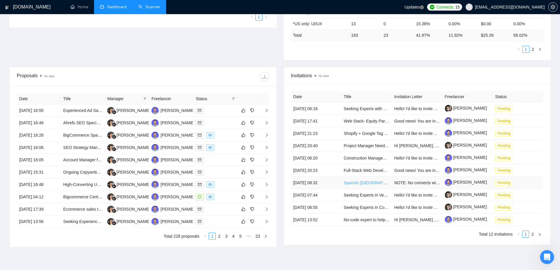
scroll to position [139, 0]
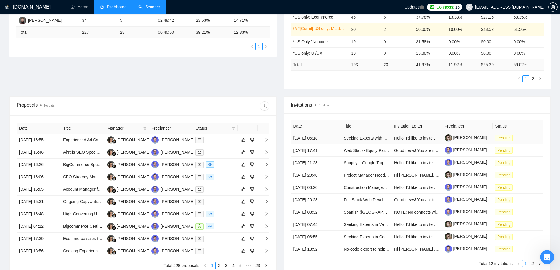
drag, startPoint x: 358, startPoint y: 138, endPoint x: 354, endPoint y: 111, distance: 27.0
click at [355, 109] on span "Invitations No data" at bounding box center [417, 104] width 253 height 7
click at [218, 141] on div at bounding box center [215, 140] width 39 height 7
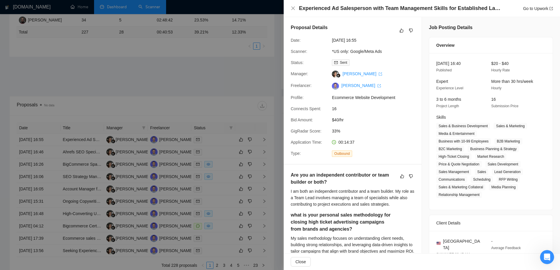
scroll to position [198, 0]
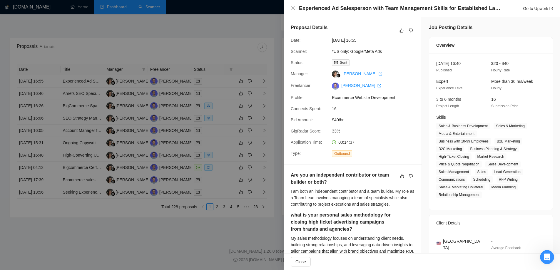
click at [353, 10] on h4 "Experienced Ad Salesperson with Team Management Skills for Established Latino/H…" at bounding box center [400, 8] width 203 height 7
copy h4 "Salesperson"
click at [330, 7] on h4 "Experienced Ad Salesperson with Team Management Skills for Established Latino/H…" at bounding box center [400, 8] width 203 height 7
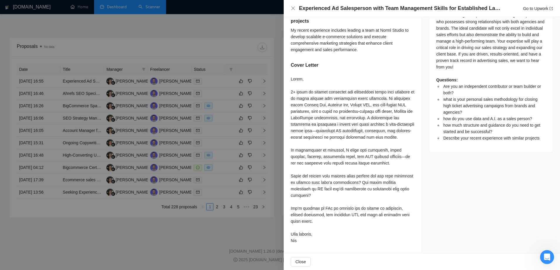
scroll to position [334, 0]
click at [292, 7] on icon "close" at bounding box center [294, 8] width 4 height 4
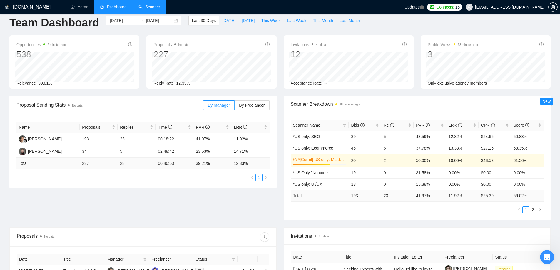
scroll to position [0, 0]
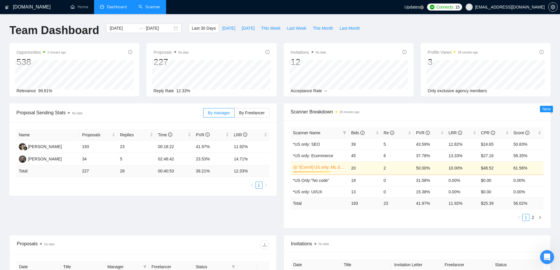
click at [145, 5] on link "Scanner" at bounding box center [150, 6] width 22 height 5
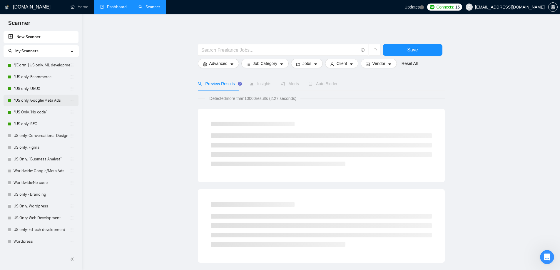
click at [35, 100] on link "*US only: Google/Meta Ads" at bounding box center [42, 101] width 56 height 12
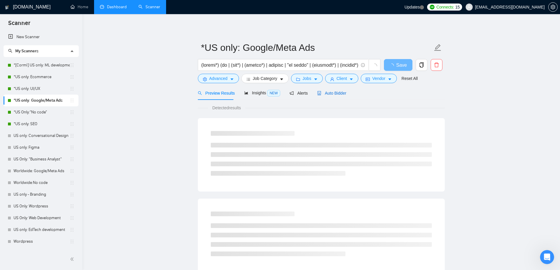
click at [332, 96] on div "Auto Bidder" at bounding box center [331, 93] width 29 height 6
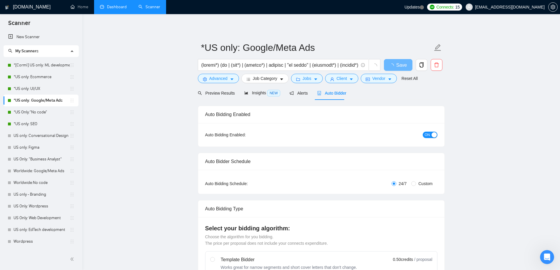
checkbox input "true"
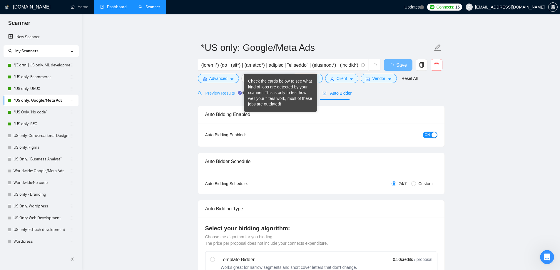
click at [236, 87] on div "Preview Results" at bounding box center [219, 93] width 42 height 14
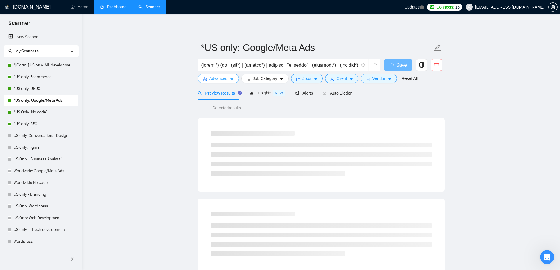
click at [223, 78] on span "Advanced" at bounding box center [218, 78] width 18 height 6
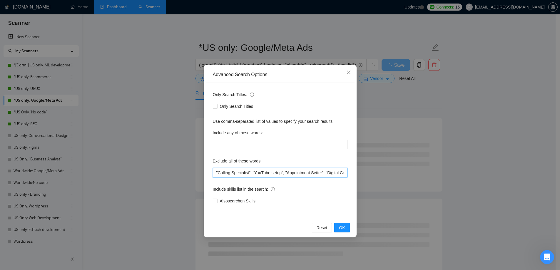
click at [215, 170] on input ""Calling Specialist", "YouTube setup", "Appointment Setter", "Digital Camera", …" at bounding box center [280, 172] width 135 height 9
paste input "Salesperson"
type input "Salesperson , "Calling Specialist", "YouTube setup", "Appointment Setter", "Dig…"
click at [340, 227] on span "OK" at bounding box center [342, 228] width 6 height 6
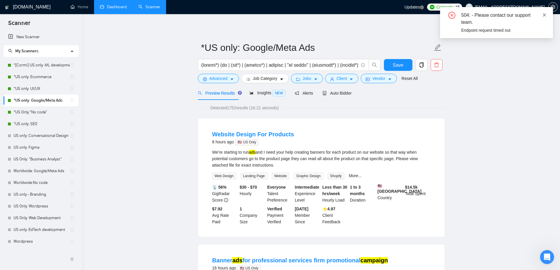
click at [546, 14] on icon "close" at bounding box center [545, 15] width 4 height 4
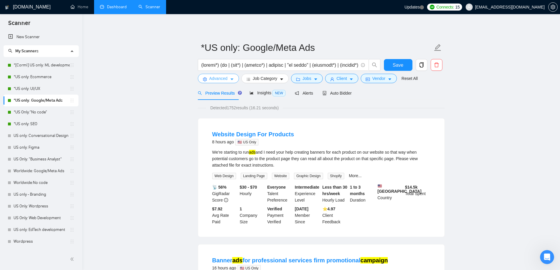
click at [225, 82] on button "Advanced" at bounding box center [218, 78] width 41 height 9
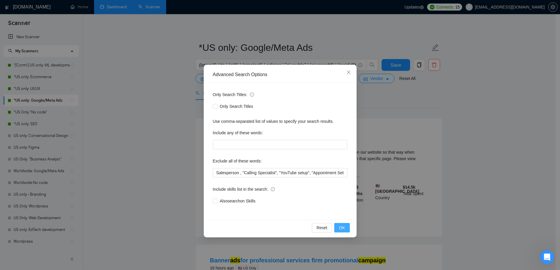
click at [341, 228] on span "OK" at bounding box center [342, 228] width 6 height 6
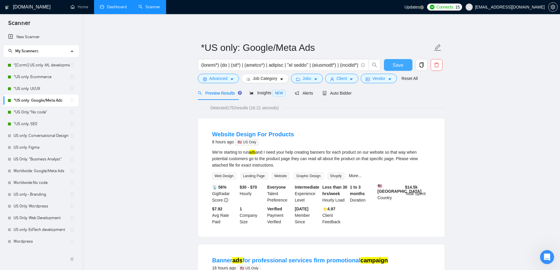
click at [401, 66] on span "Save" at bounding box center [398, 64] width 11 height 7
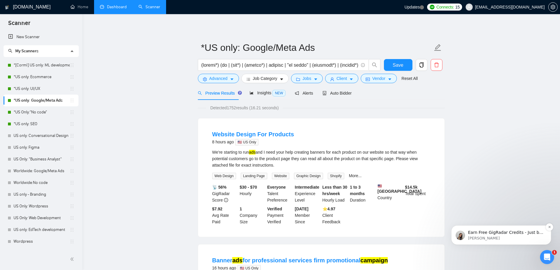
click at [515, 239] on p "[PERSON_NAME]" at bounding box center [506, 238] width 76 height 5
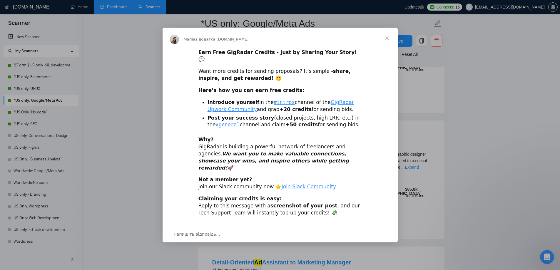
scroll to position [147, 0]
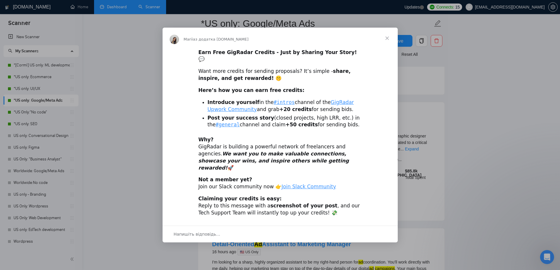
click at [387, 45] on span "Закрити" at bounding box center [387, 38] width 21 height 21
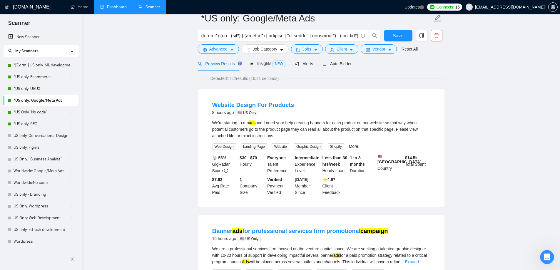
scroll to position [0, 0]
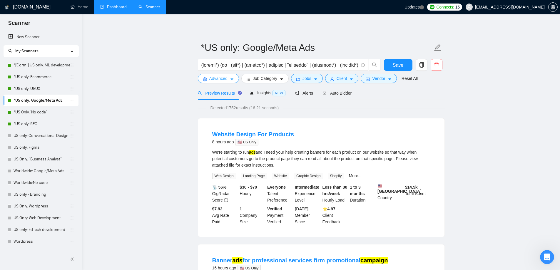
click at [220, 74] on button "Advanced" at bounding box center [218, 78] width 41 height 9
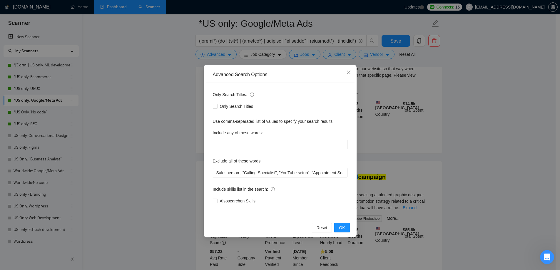
click at [127, 124] on div "Advanced Search Options Only Search Titles: Only Search Titles Use comma-separa…" at bounding box center [280, 135] width 560 height 270
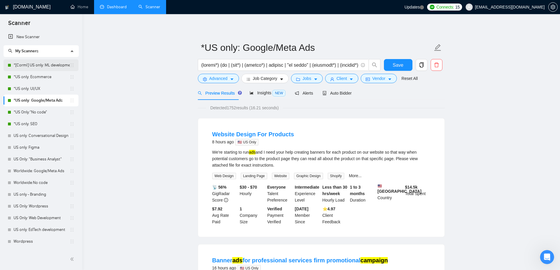
click at [33, 64] on link "*[Corml] US only: ML development" at bounding box center [42, 65] width 56 height 12
